Goal: Information Seeking & Learning: Find specific fact

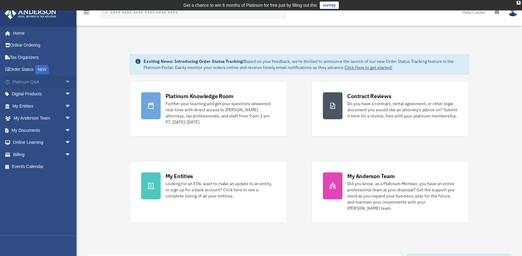
click at [65, 83] on span "arrow_drop_down" at bounding box center [71, 82] width 12 height 13
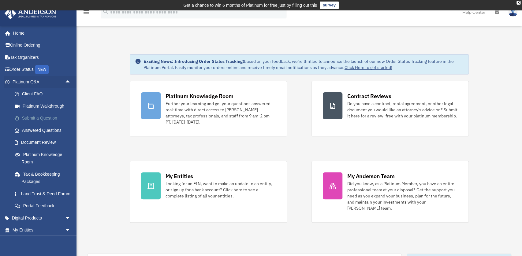
click at [41, 116] on link "Submit a Question" at bounding box center [45, 118] width 72 height 12
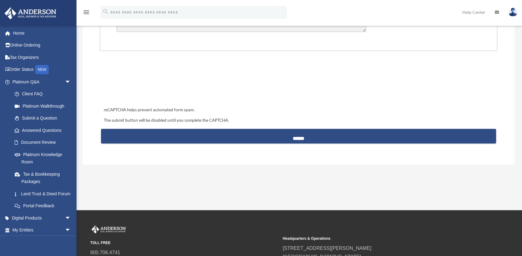
scroll to position [308, 0]
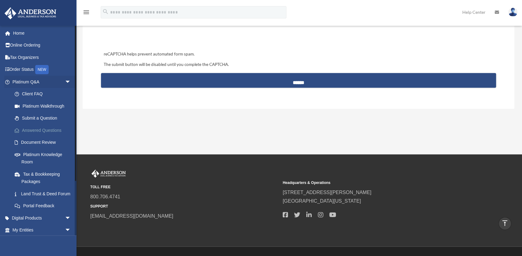
click at [40, 131] on link "Answered Questions" at bounding box center [45, 130] width 72 height 12
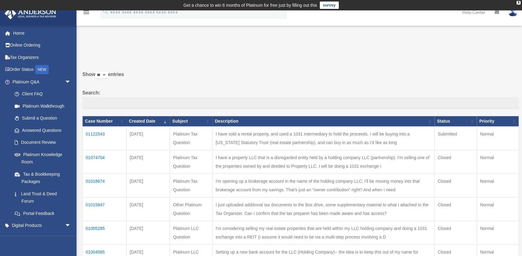
click at [96, 132] on td "01122543" at bounding box center [105, 138] width 44 height 24
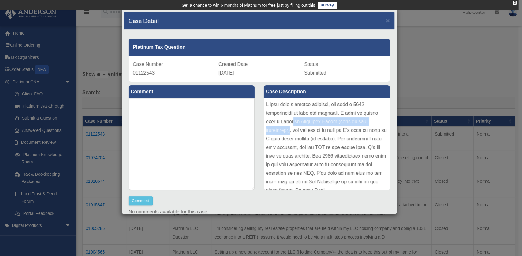
drag, startPoint x: 291, startPoint y: 120, endPoint x: 291, endPoint y: 134, distance: 13.5
click at [291, 134] on div at bounding box center [327, 144] width 126 height 92
click at [340, 133] on div at bounding box center [327, 144] width 126 height 92
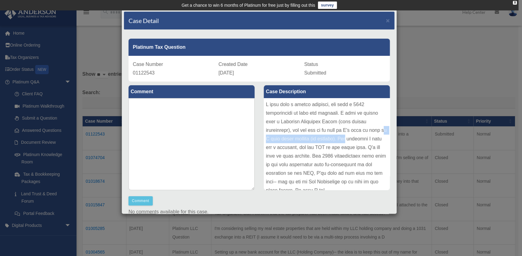
drag, startPoint x: 286, startPoint y: 137, endPoint x: 368, endPoint y: 142, distance: 81.3
click at [368, 142] on div at bounding box center [327, 144] width 126 height 92
click at [366, 143] on div at bounding box center [327, 144] width 126 height 92
drag, startPoint x: 281, startPoint y: 147, endPoint x: 337, endPoint y: 149, distance: 55.8
click at [337, 149] on div at bounding box center [327, 144] width 126 height 92
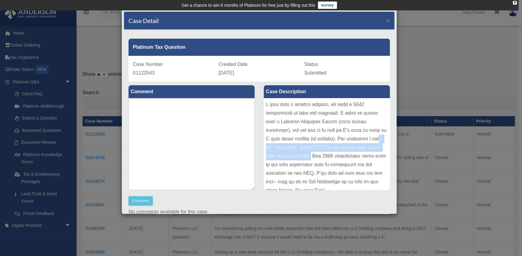
drag, startPoint x: 293, startPoint y: 145, endPoint x: 347, endPoint y: 154, distance: 55.0
click at [347, 154] on div at bounding box center [327, 144] width 126 height 92
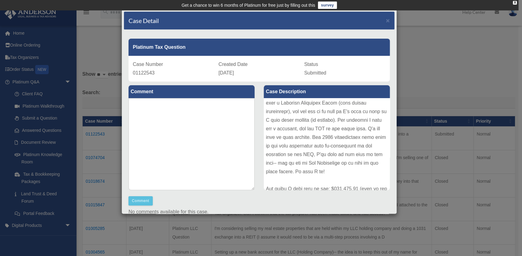
scroll to position [22, 0]
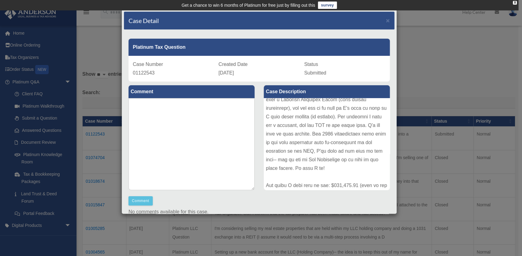
drag, startPoint x: 290, startPoint y: 141, endPoint x: 331, endPoint y: 148, distance: 41.2
click at [359, 150] on div at bounding box center [327, 144] width 126 height 92
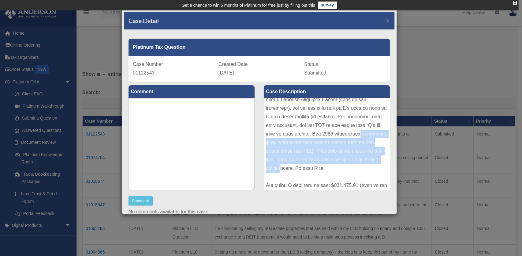
drag, startPoint x: 291, startPoint y: 143, endPoint x: 304, endPoint y: 169, distance: 28.9
click at [304, 169] on div at bounding box center [327, 144] width 126 height 92
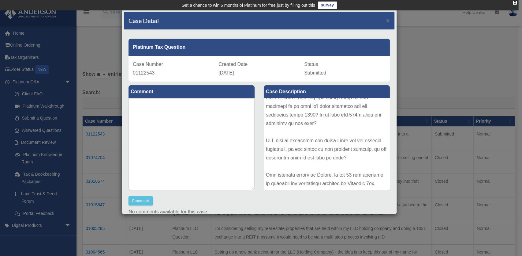
scroll to position [178, 0]
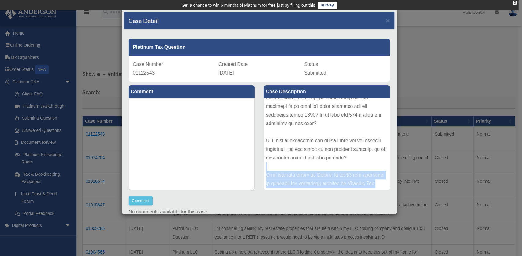
drag, startPoint x: 321, startPoint y: 161, endPoint x: 327, endPoint y: 186, distance: 25.8
click at [327, 186] on div at bounding box center [327, 144] width 126 height 92
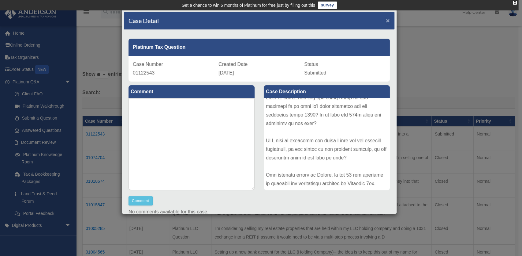
click at [386, 22] on span "×" at bounding box center [388, 20] width 4 height 7
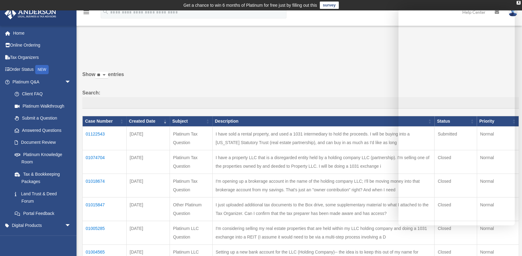
click at [331, 60] on div "Do you really want to log out? Yes No Show ** ** ** *** entries Search: Case Nu…" at bounding box center [298, 218] width 441 height 339
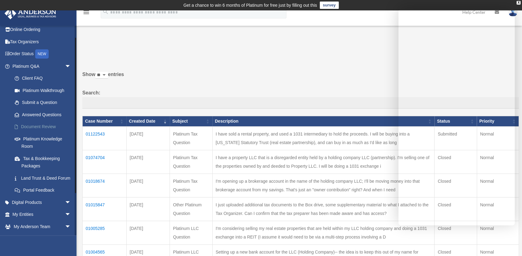
scroll to position [0, 0]
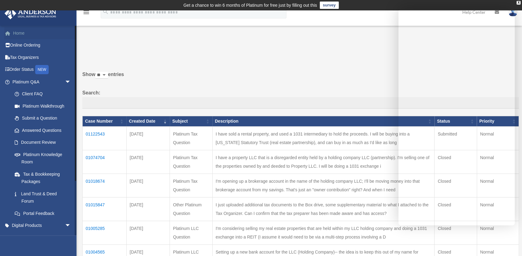
click at [21, 34] on link "Home" at bounding box center [42, 33] width 76 height 12
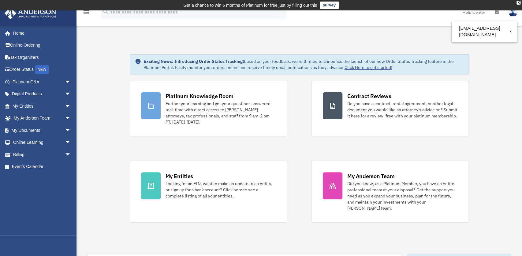
drag, startPoint x: 109, startPoint y: 104, endPoint x: 121, endPoint y: 104, distance: 12.3
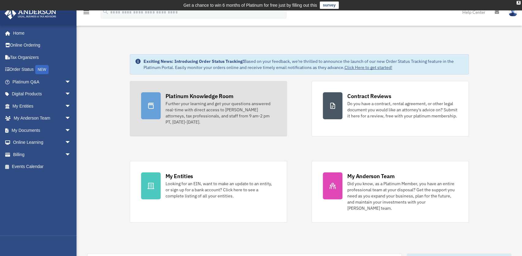
click at [180, 107] on div "Further your learning and get your questions answered real-time with direct acc…" at bounding box center [221, 112] width 110 height 25
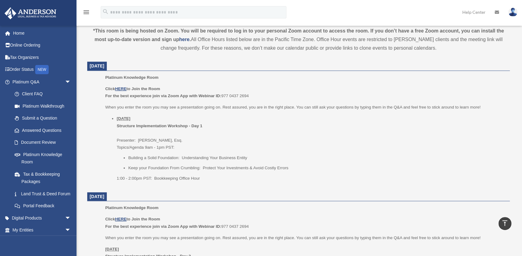
scroll to position [222, 0]
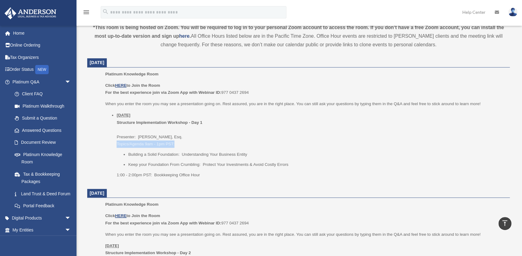
drag, startPoint x: 185, startPoint y: 145, endPoint x: 99, endPoint y: 144, distance: 86.4
click at [99, 144] on ul "Platinum Knowledge Room Click HERE to Join the Room For the best experience joi…" at bounding box center [299, 126] width 414 height 112
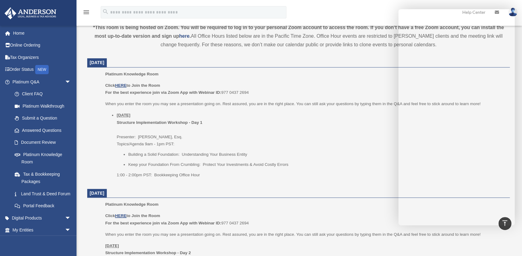
click at [361, 115] on li "[DATE] Structure Implementation Workshop - Day 1 Presenter: [PERSON_NAME], Esq.…" at bounding box center [311, 144] width 389 height 67
click at [303, 115] on li "Thursday, September 25 Structure Implementation Workshop - Day 1 Presenter: Gwe…" at bounding box center [311, 144] width 389 height 67
click at [130, 115] on u "Thursday, September 25" at bounding box center [124, 115] width 14 height 5
click at [144, 160] on ul "Building a Solid Foundation: Understanding Your Business Entity Keep your Found…" at bounding box center [311, 159] width 389 height 17
click at [122, 83] on u "HERE" at bounding box center [120, 85] width 11 height 5
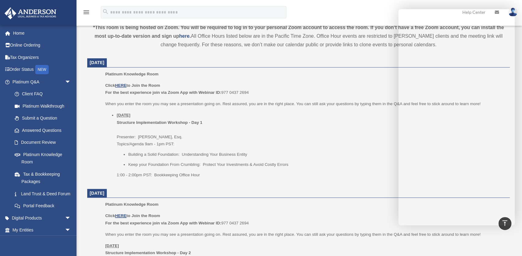
click at [203, 111] on li "Thursday, September 25 Structure Implementation Workshop - Day 1 Presenter: Gwe…" at bounding box center [311, 144] width 389 height 67
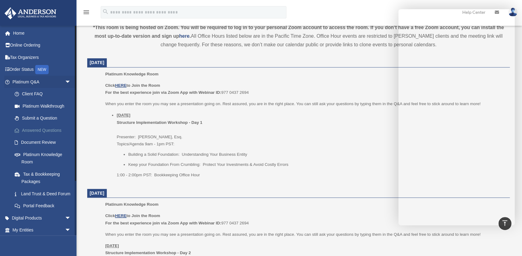
click at [36, 130] on link "Answered Questions" at bounding box center [45, 130] width 72 height 12
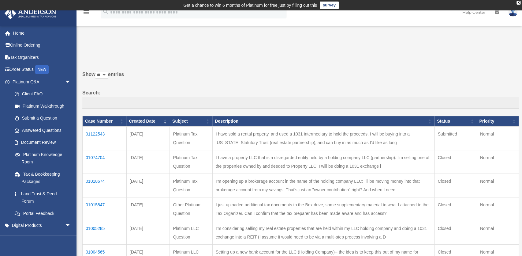
click at [97, 132] on td "01122543" at bounding box center [105, 138] width 44 height 24
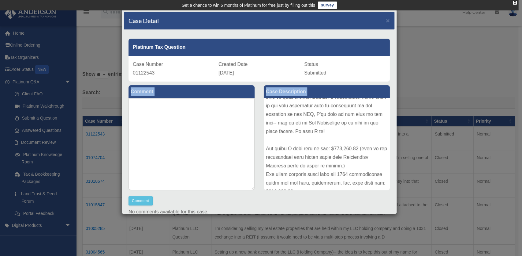
scroll to position [178, 0]
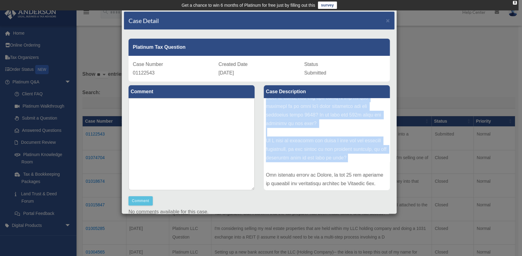
drag, startPoint x: 264, startPoint y: 103, endPoint x: 357, endPoint y: 145, distance: 102.3
click at [357, 145] on div at bounding box center [327, 144] width 126 height 92
copy div "I have sold a rental property, and used a 1031 intermediary to hold the proceed…"
